Goal: Transaction & Acquisition: Download file/media

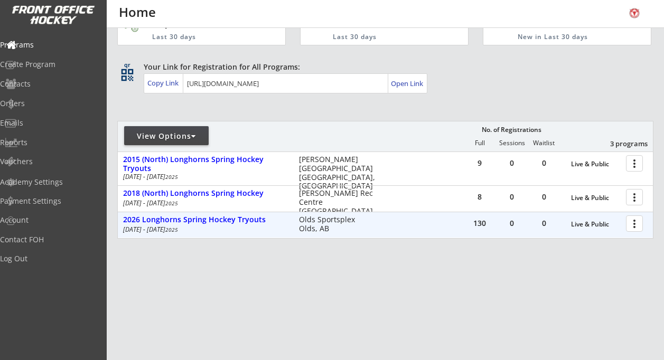
click at [634, 224] on div at bounding box center [636, 223] width 18 height 18
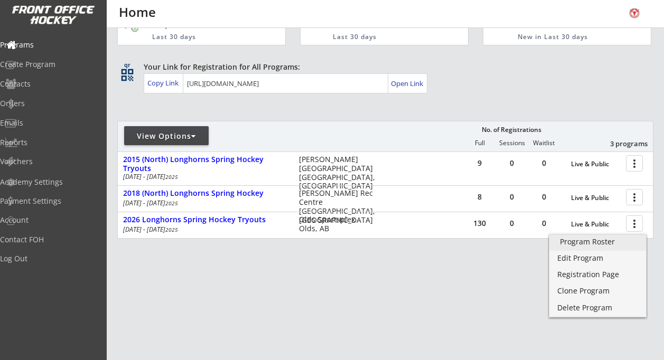
click at [605, 243] on div "Program Roster" at bounding box center [598, 241] width 76 height 7
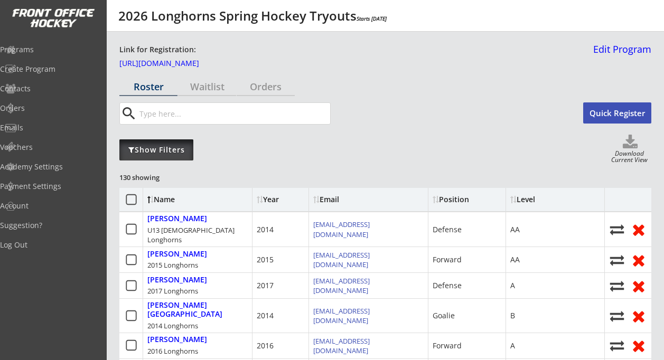
click at [151, 151] on div "Show Filters" at bounding box center [156, 150] width 74 height 11
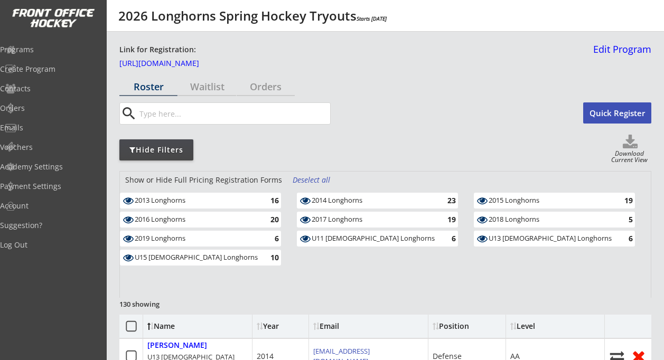
click at [312, 178] on div "Deselect all" at bounding box center [312, 180] width 39 height 11
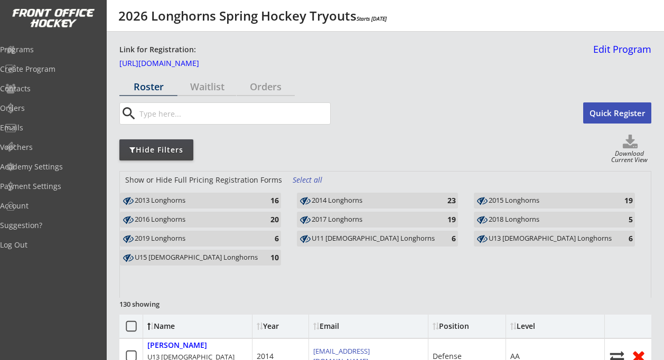
click at [126, 220] on use at bounding box center [128, 220] width 11 height 8
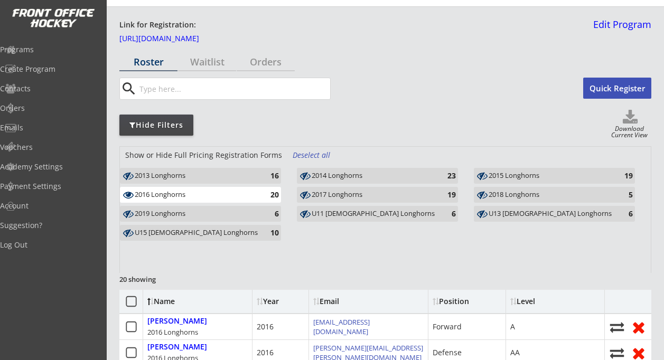
scroll to position [22, 0]
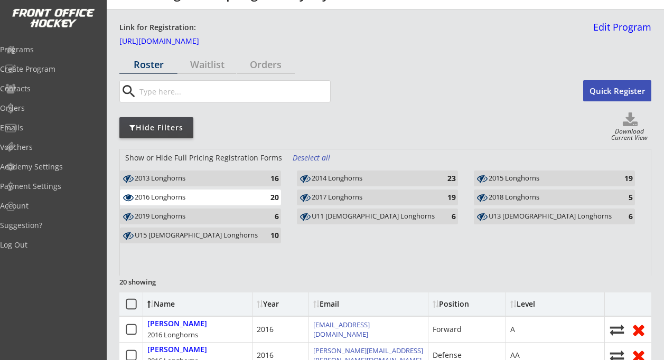
click at [631, 125] on use at bounding box center [630, 120] width 15 height 14
select select ""Player Info""
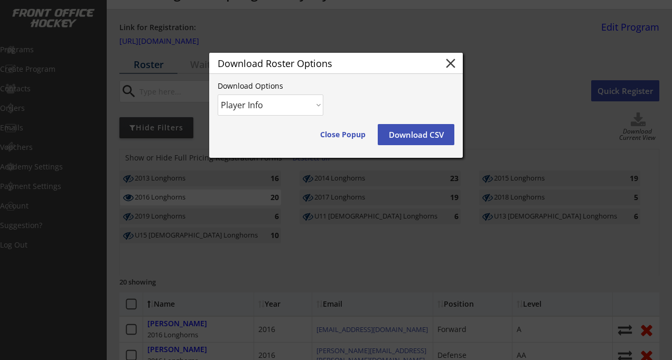
click at [318, 104] on select "Player Info Player and Order Info" at bounding box center [271, 105] width 106 height 21
click at [359, 107] on div "Download Options Player Info Player and Order Info Close Popup Download CSV" at bounding box center [336, 120] width 254 height 76
click at [416, 133] on button "Download CSV" at bounding box center [416, 134] width 77 height 21
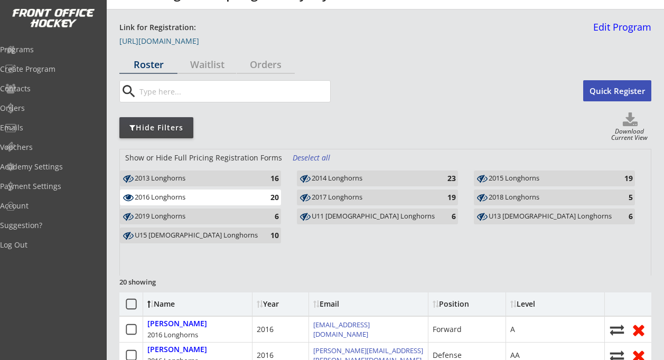
scroll to position [0, 0]
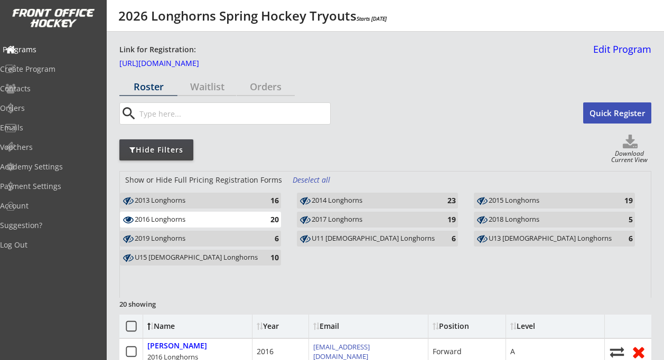
click at [48, 51] on div "Programs" at bounding box center [50, 49] width 95 height 7
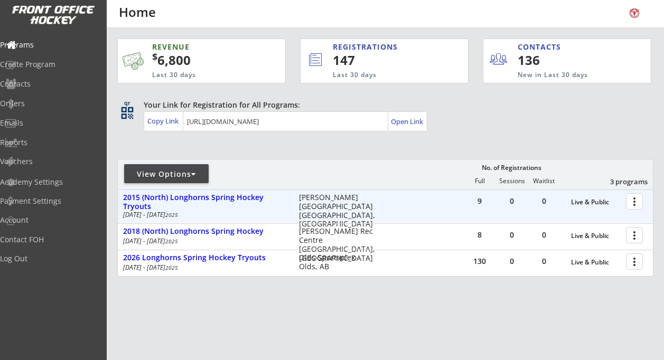
click at [635, 199] on div at bounding box center [636, 201] width 18 height 18
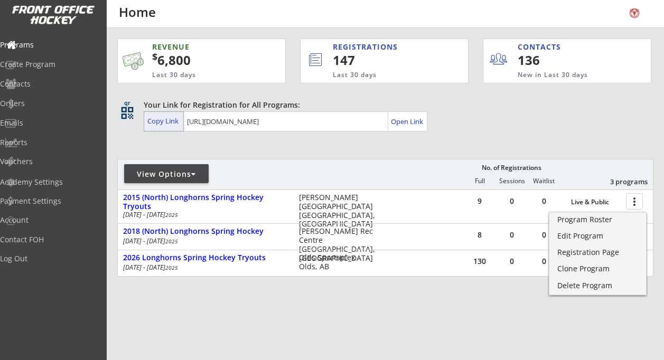
click at [155, 116] on div "Copy Link" at bounding box center [163, 121] width 39 height 19
